Goal: Information Seeking & Learning: Learn about a topic

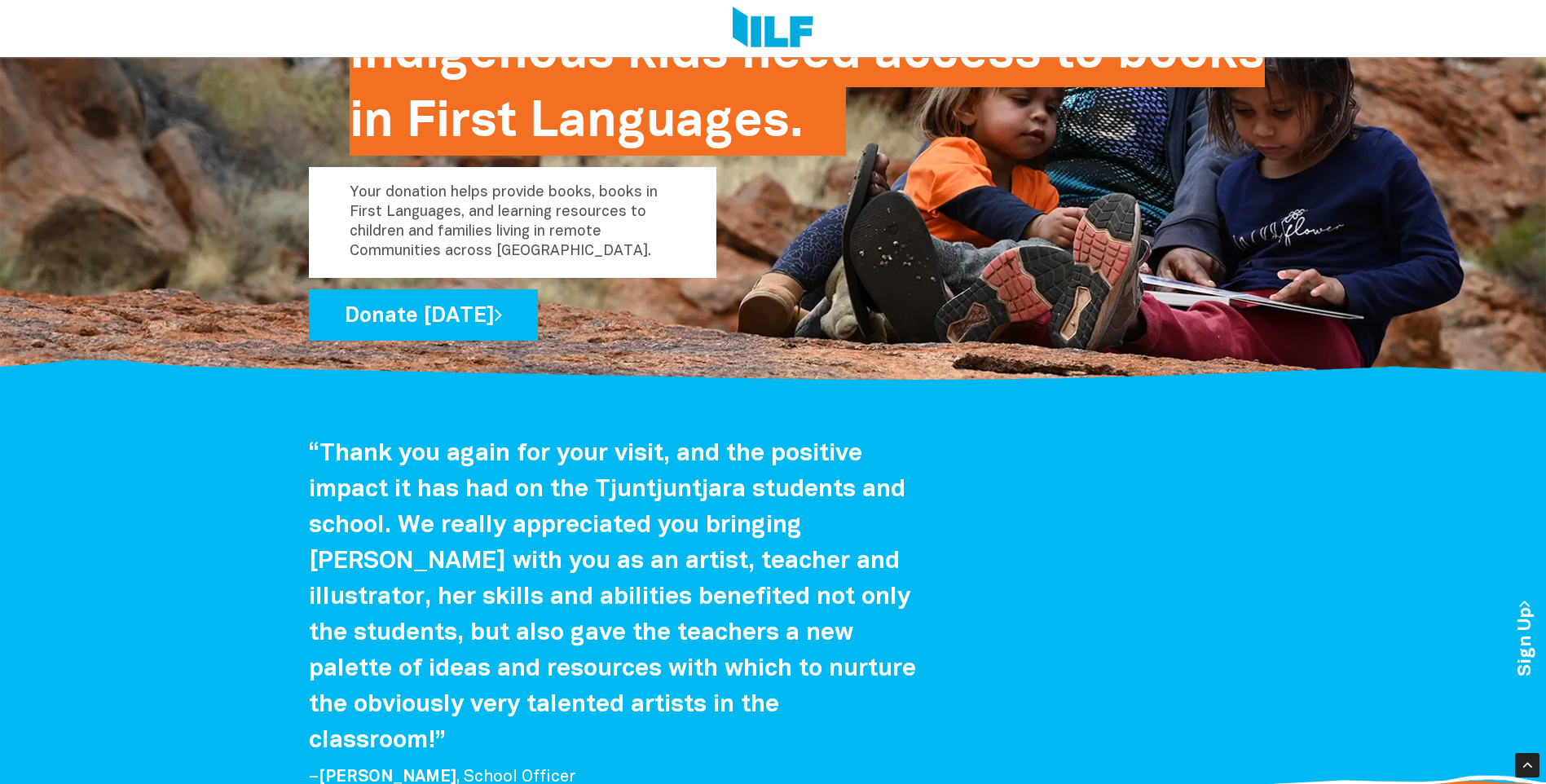
scroll to position [2932, 0]
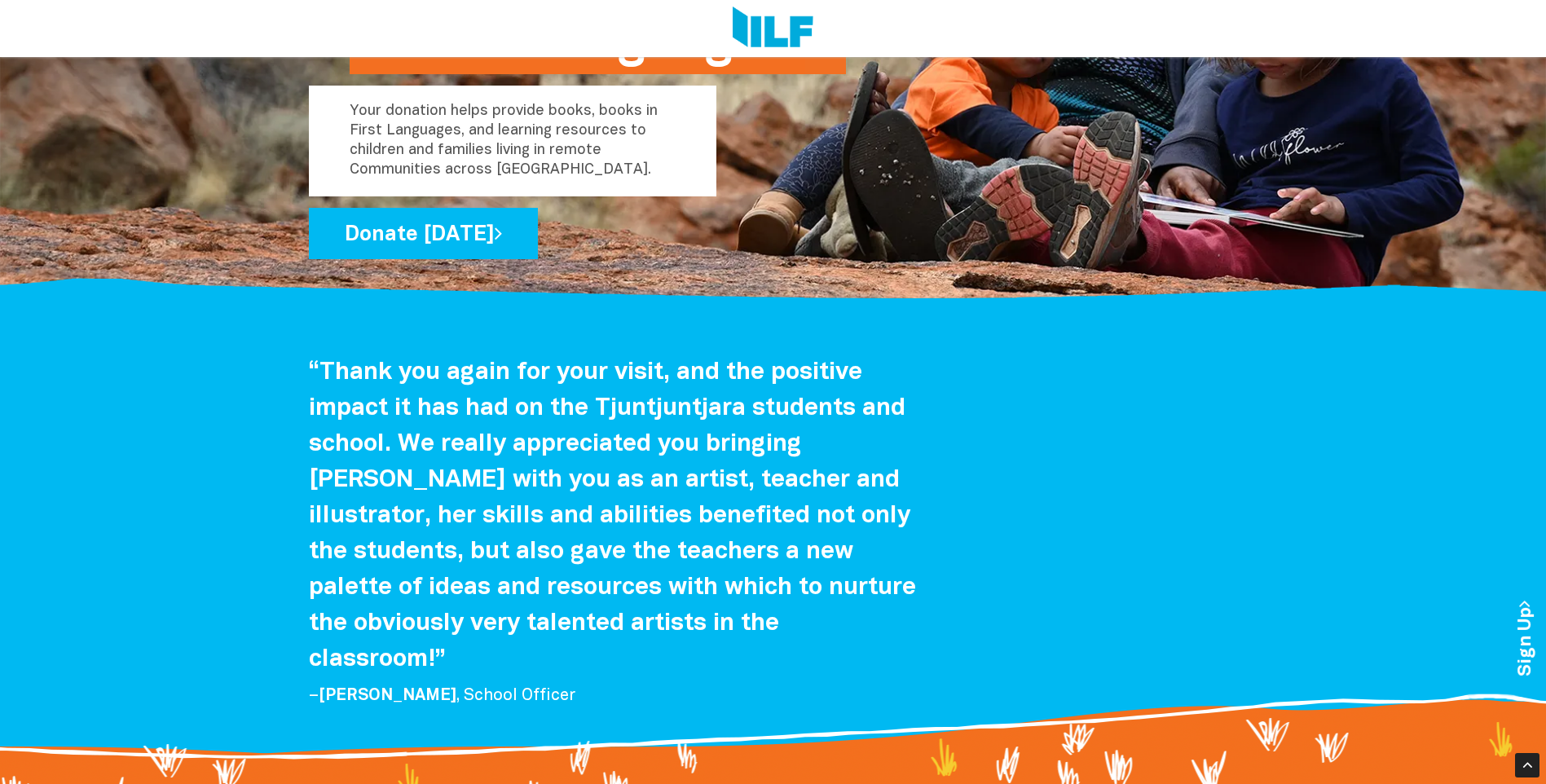
click at [796, 283] on div at bounding box center [773, 274] width 1546 height 63
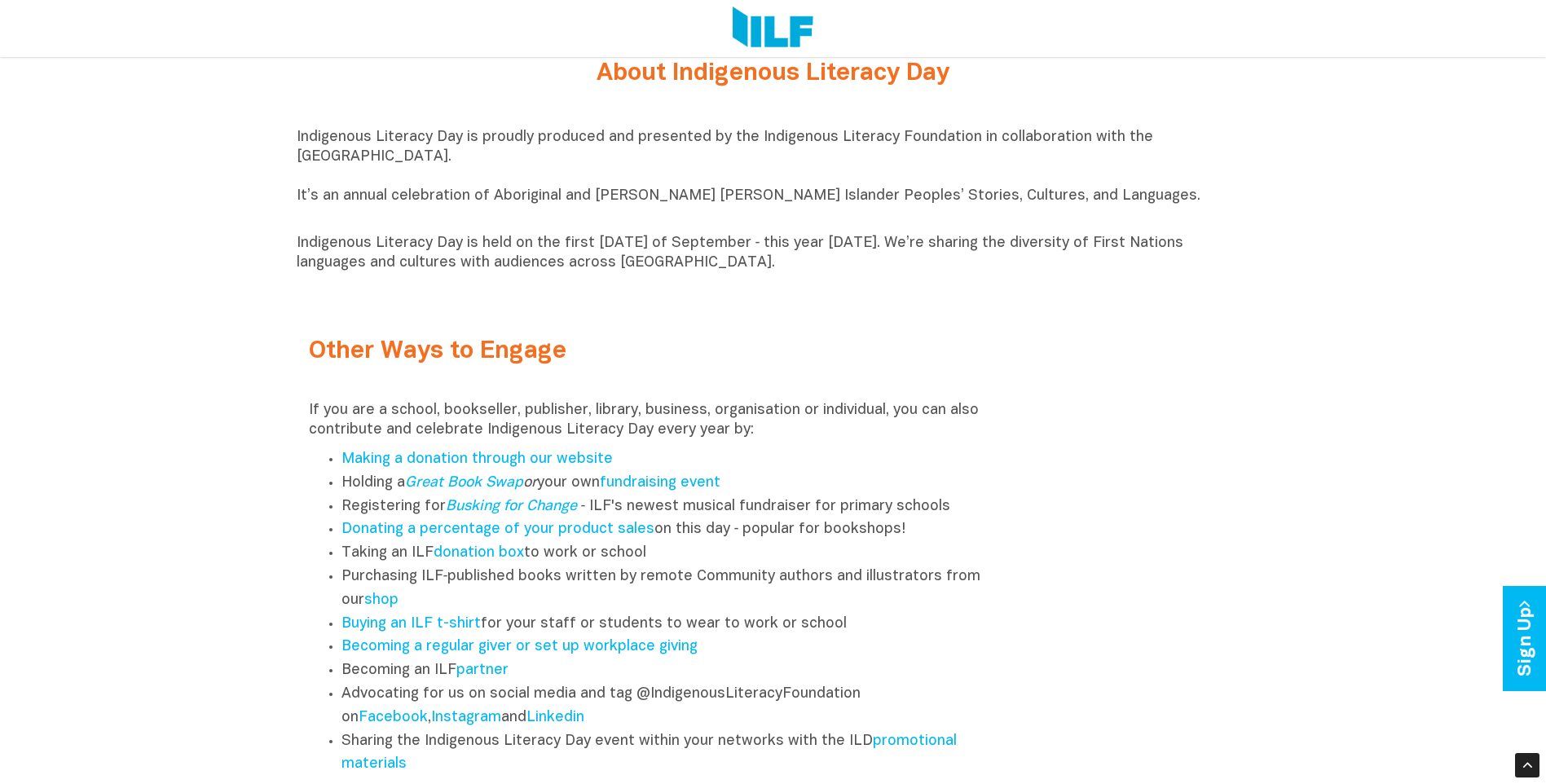
scroll to position [1955, 0]
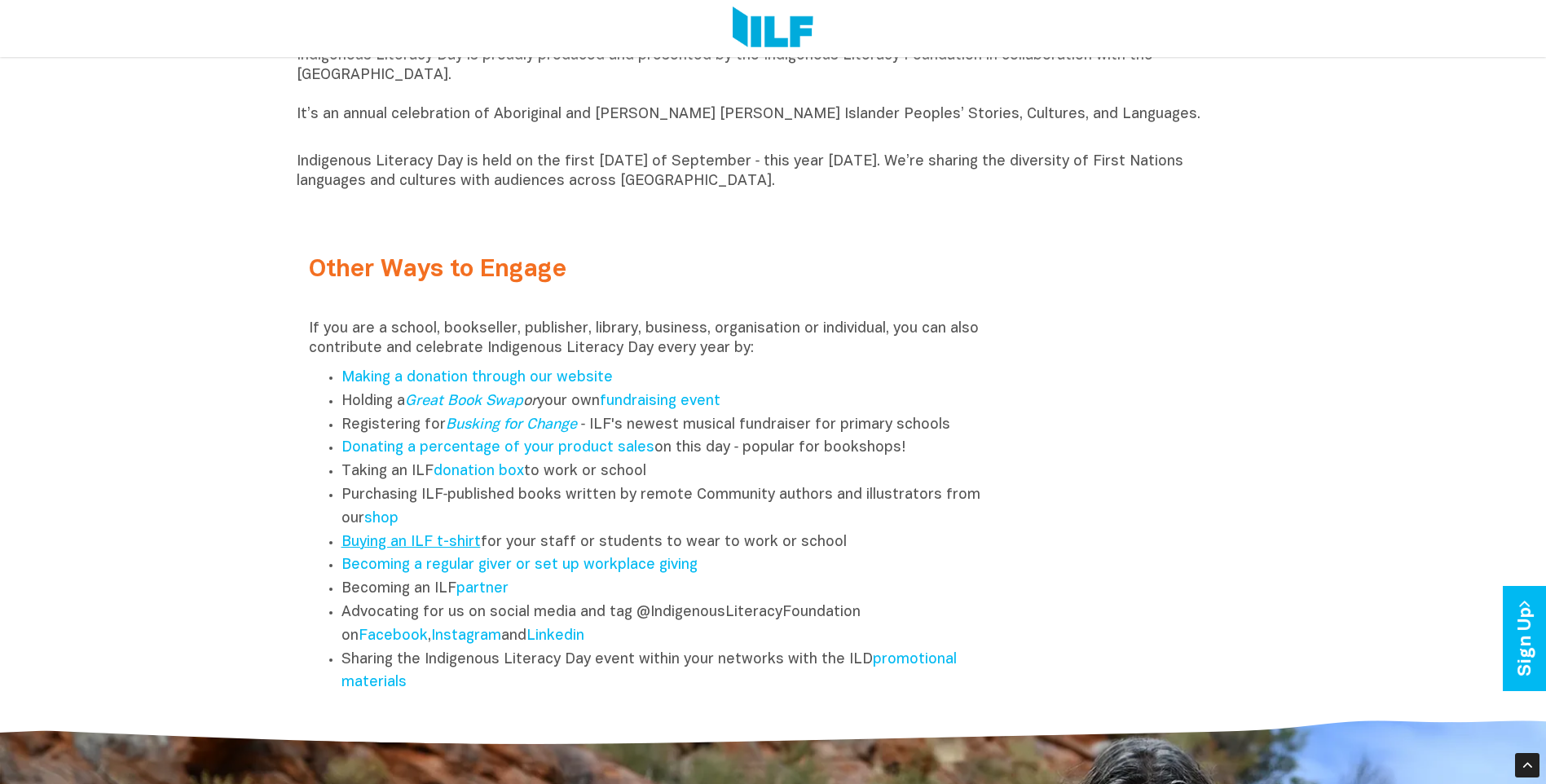
click at [418, 549] on link "Buying an ILF t-shirt" at bounding box center [411, 542] width 140 height 14
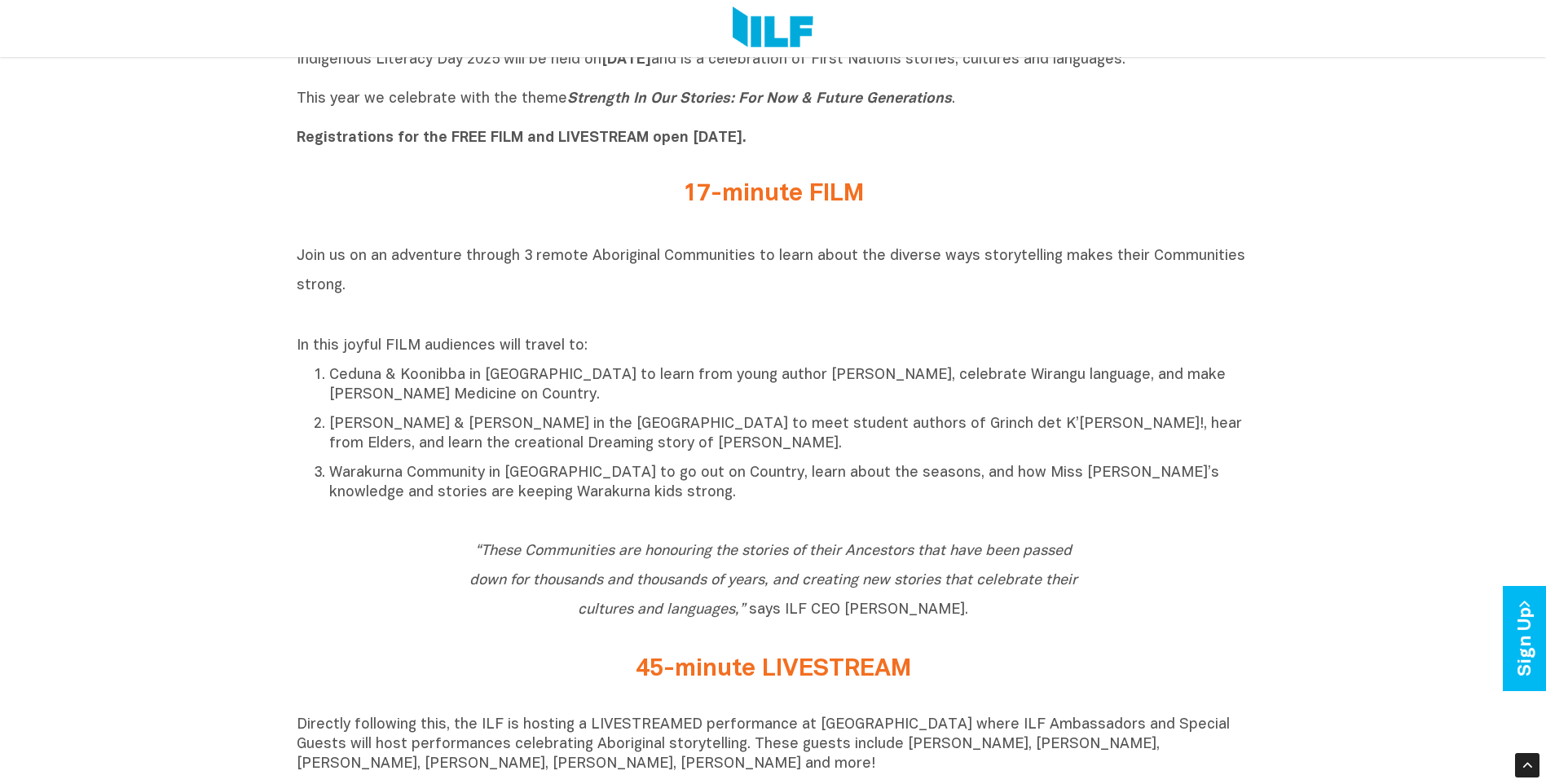
scroll to position [896, 0]
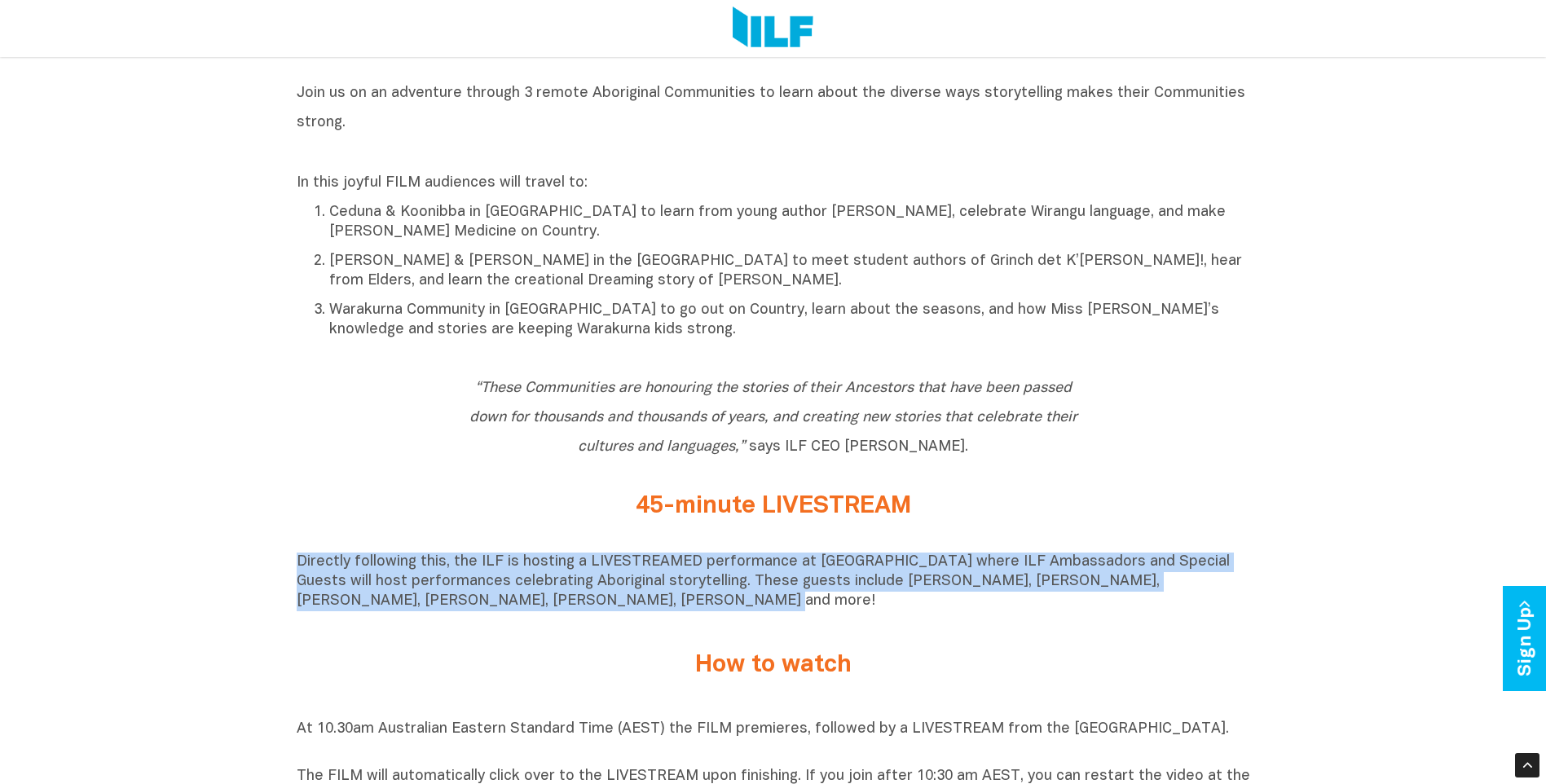
drag, startPoint x: 608, startPoint y: 615, endPoint x: 293, endPoint y: 569, distance: 318.3
click at [293, 569] on div "Indigenous Literacy Day 2025 Indigenous Literacy Day 2025 will be held on Wedne…" at bounding box center [773, 794] width 1546 height 1961
drag, startPoint x: 301, startPoint y: 569, endPoint x: 556, endPoint y: 589, distance: 255.8
click at [556, 589] on p "Directly following this, the ILF is hosting a LIVESTREAMED performance at [GEOG…" at bounding box center [773, 581] width 954 height 59
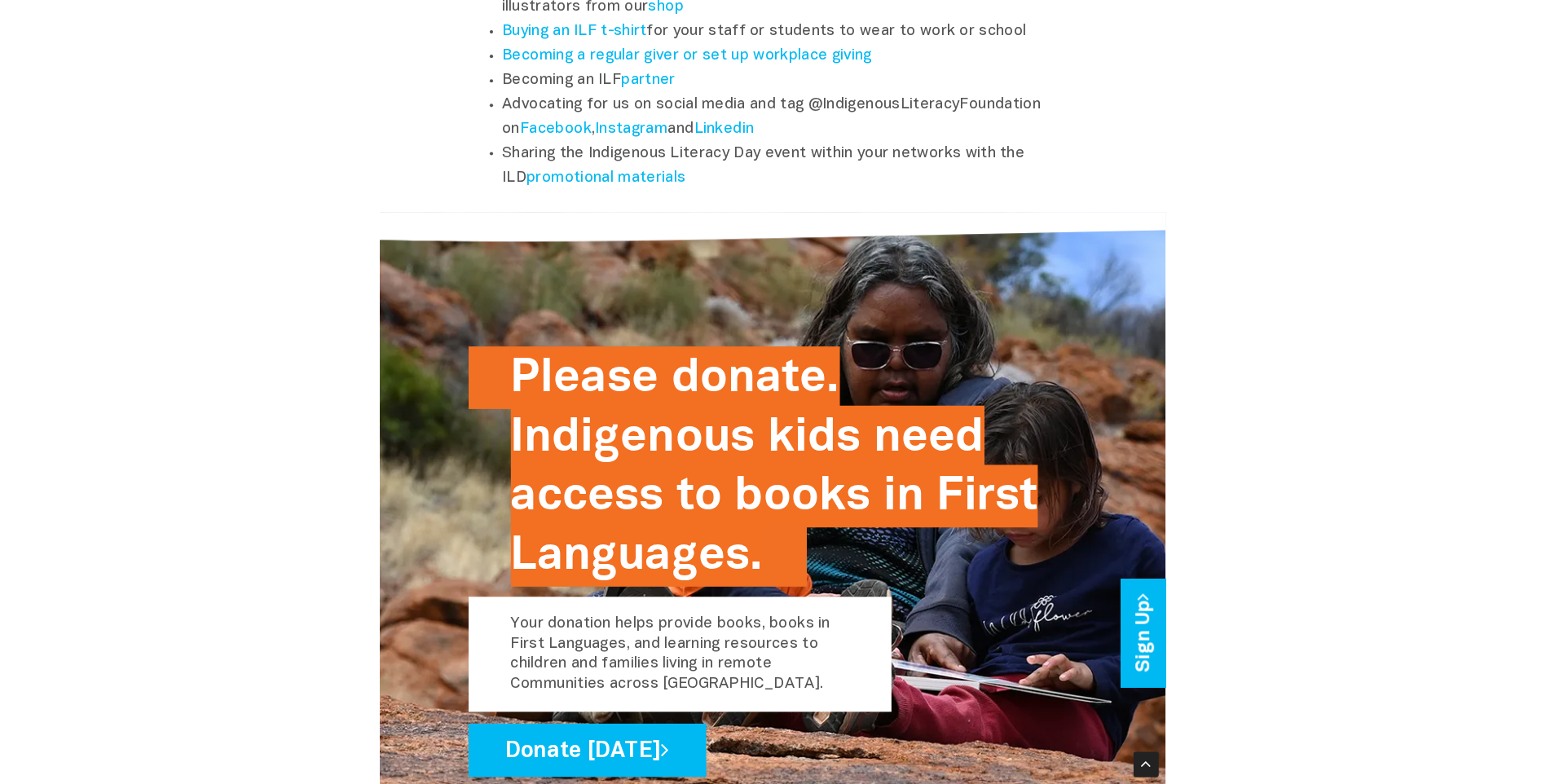
scroll to position [2468, 0]
